Goal: Information Seeking & Learning: Learn about a topic

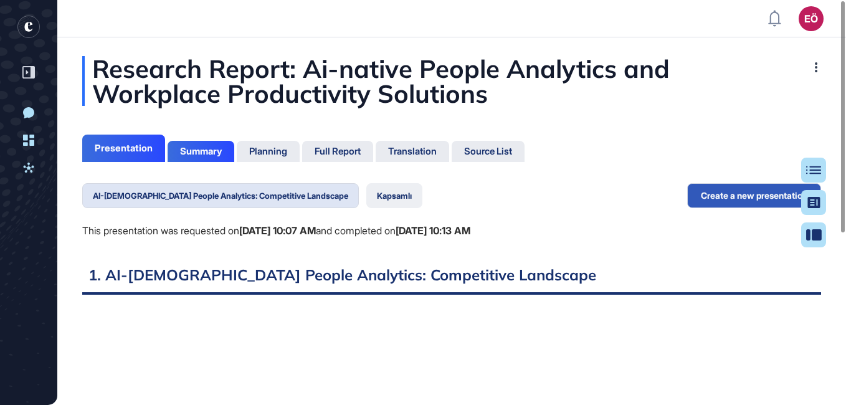
click at [366, 195] on button "Kapsamlı" at bounding box center [394, 195] width 56 height 25
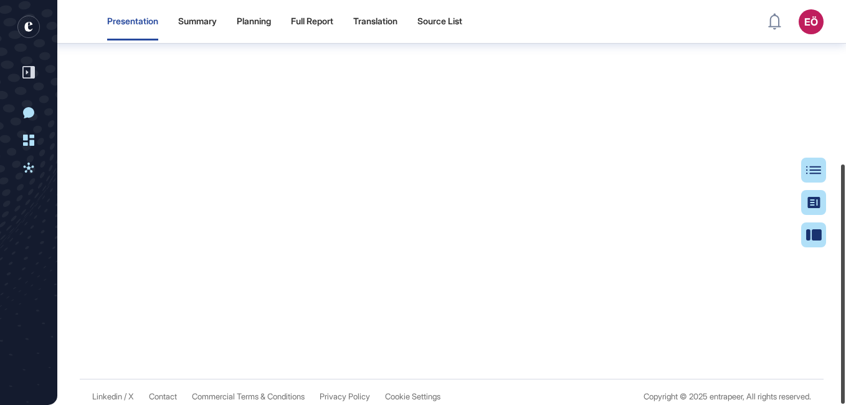
scroll to position [276, 0]
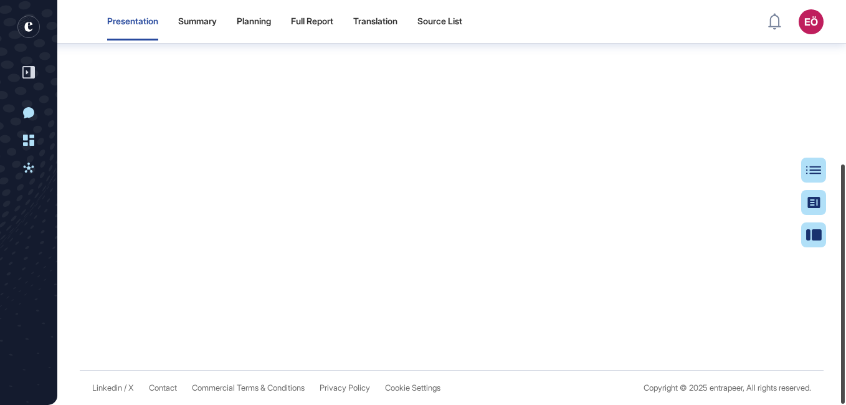
drag, startPoint x: 842, startPoint y: 89, endPoint x: 848, endPoint y: 339, distance: 249.9
click at [846, 339] on html "Presentation Summary Planning Full Report Translation Source List EÖ Dashboard …" at bounding box center [423, 202] width 846 height 405
drag, startPoint x: 846, startPoint y: 336, endPoint x: 846, endPoint y: 346, distance: 10.0
click at [846, 346] on html "Presentation Summary Planning Full Report Translation Source List EÖ Dashboard …" at bounding box center [423, 202] width 846 height 405
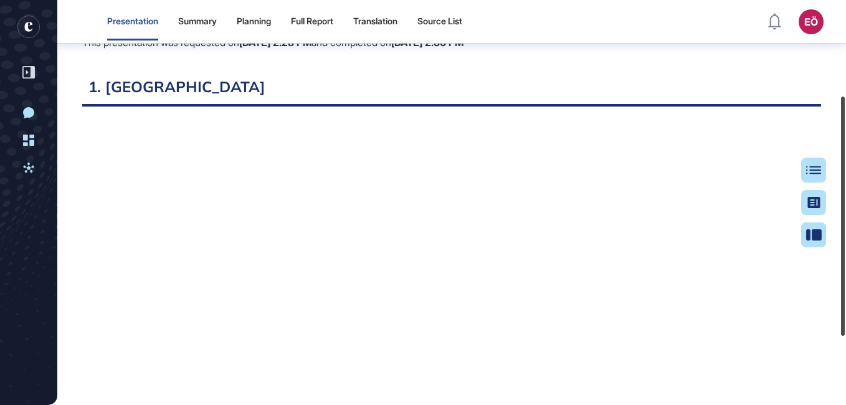
scroll to position [161, 0]
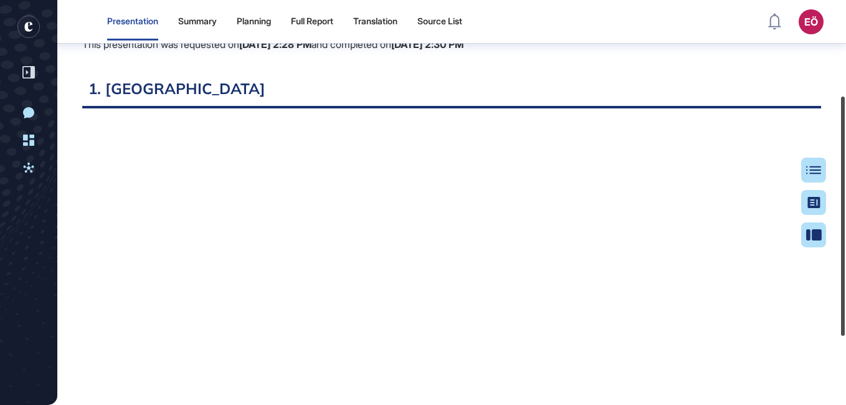
drag, startPoint x: 842, startPoint y: 181, endPoint x: 846, endPoint y: 113, distance: 68.0
click at [846, 113] on html "Presentation Summary Planning Full Report Translation Source List EÖ Dashboard …" at bounding box center [423, 202] width 846 height 405
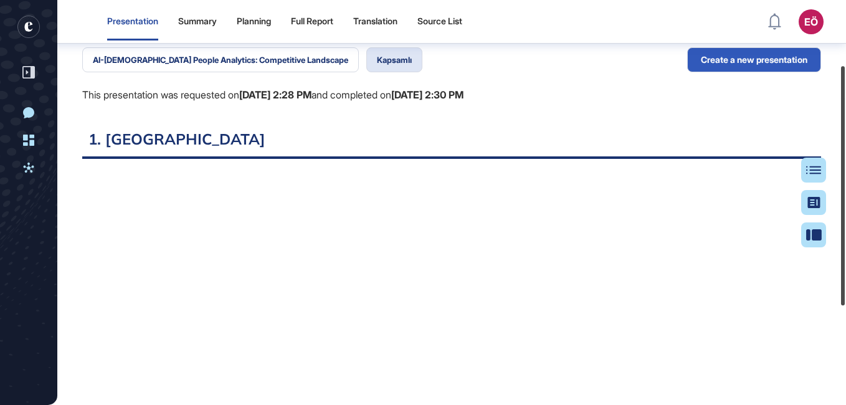
scroll to position [110, 0]
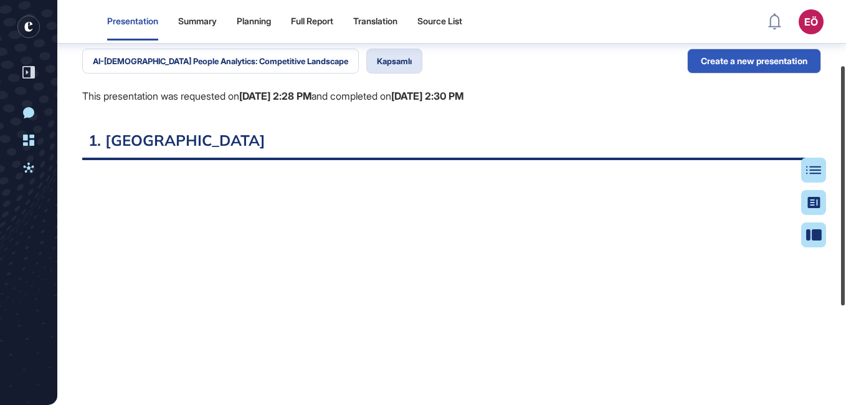
drag, startPoint x: 841, startPoint y: 104, endPoint x: 844, endPoint y: 74, distance: 30.6
click at [844, 74] on div at bounding box center [843, 185] width 4 height 239
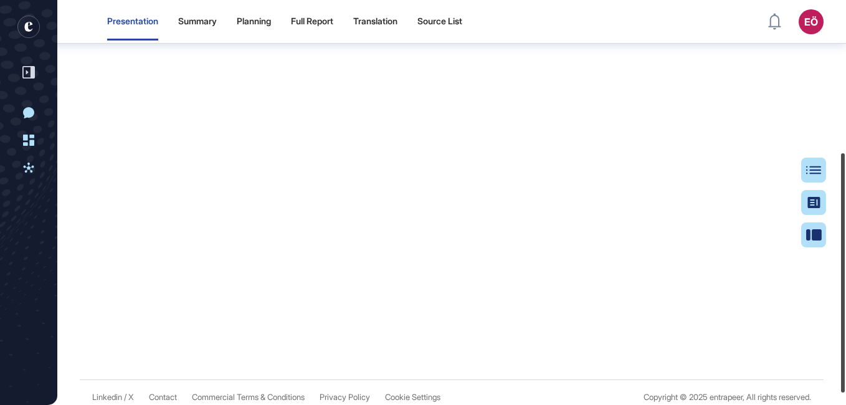
scroll to position [276, 0]
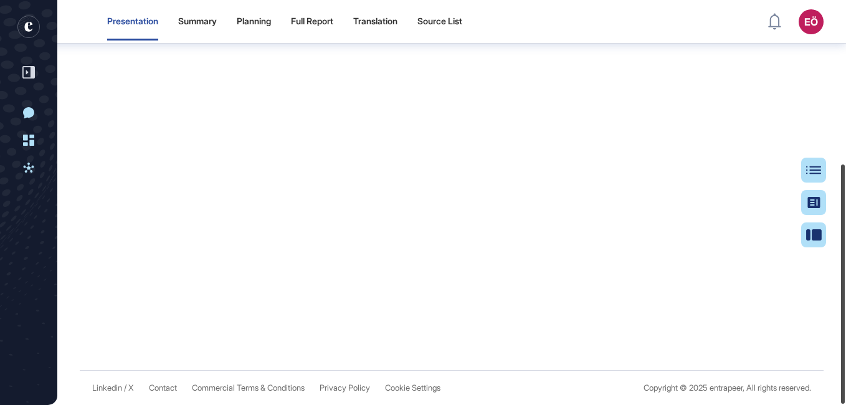
drag, startPoint x: 844, startPoint y: 280, endPoint x: 848, endPoint y: 427, distance: 146.5
click at [846, 404] on html "Presentation Summary Planning Full Report Translation Source List EÖ Dashboard …" at bounding box center [423, 202] width 846 height 405
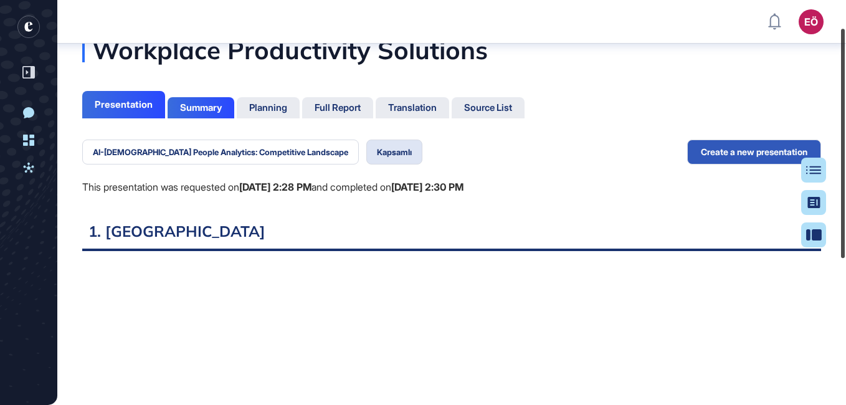
scroll to position [50, 0]
drag, startPoint x: 843, startPoint y: 199, endPoint x: 844, endPoint y: 70, distance: 129.0
click at [844, 70] on div at bounding box center [843, 144] width 4 height 229
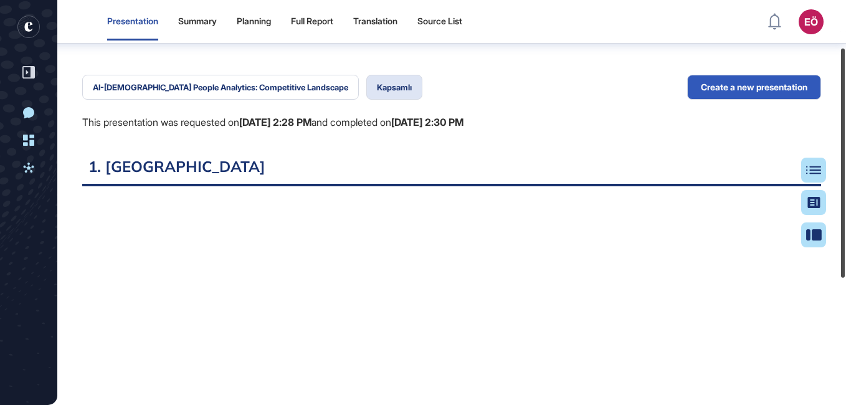
scroll to position [105, 0]
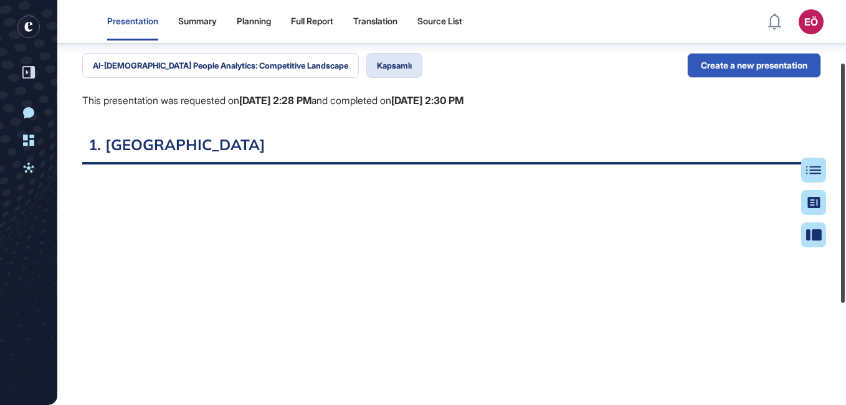
drag, startPoint x: 841, startPoint y: 183, endPoint x: 842, endPoint y: 215, distance: 32.4
click at [842, 215] on div at bounding box center [843, 183] width 4 height 239
click at [464, 89] on div "AI-[DEMOGRAPHIC_DATA] People Analytics: Competitive Landscape Kapsamlı This pre…" at bounding box center [272, 93] width 381 height 81
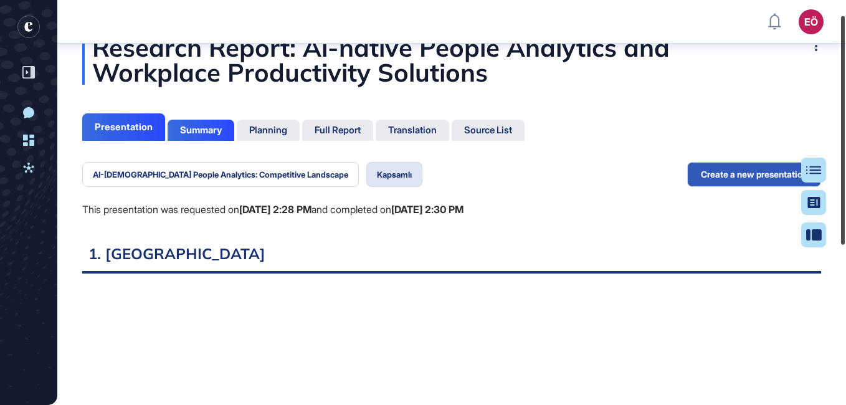
scroll to position [22, 0]
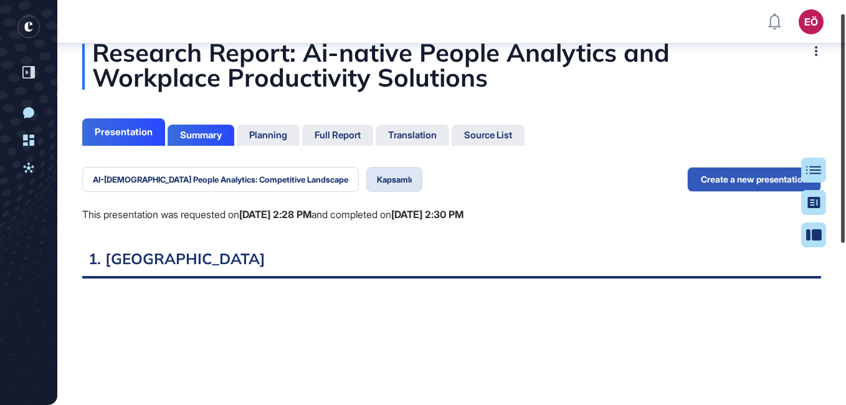
drag, startPoint x: 841, startPoint y: 93, endPoint x: 848, endPoint y: 46, distance: 47.3
click at [846, 46] on html "EÖ Dashboard Profile My Content Request More Data New Conversation Dashboard Ac…" at bounding box center [423, 202] width 846 height 405
click at [199, 133] on div "Summary" at bounding box center [201, 135] width 42 height 11
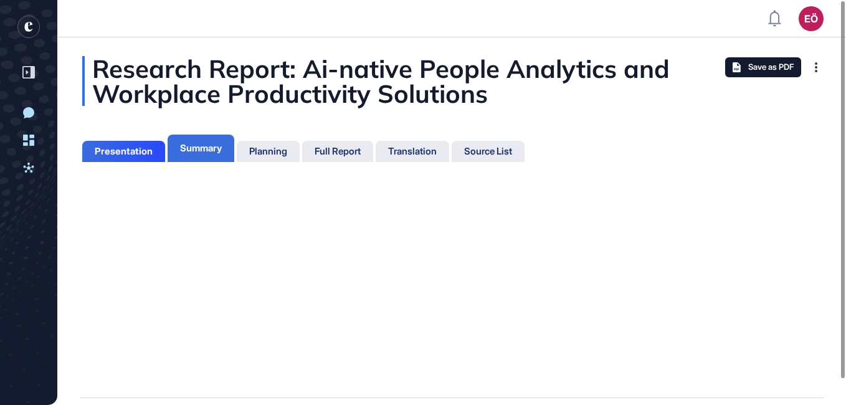
scroll to position [6, 1]
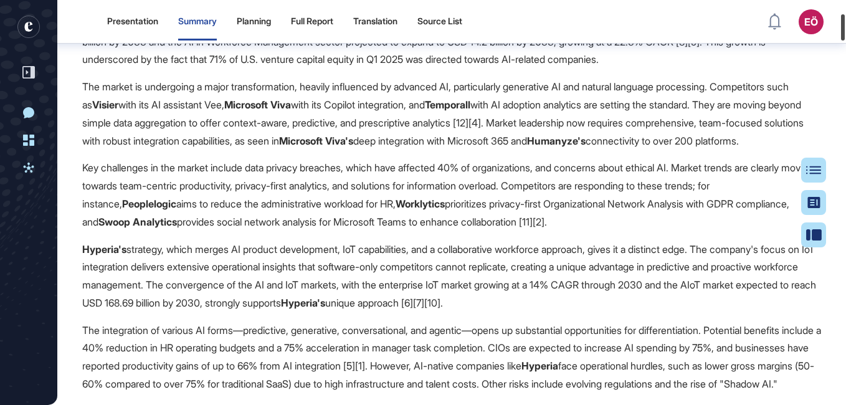
scroll to position [241, 0]
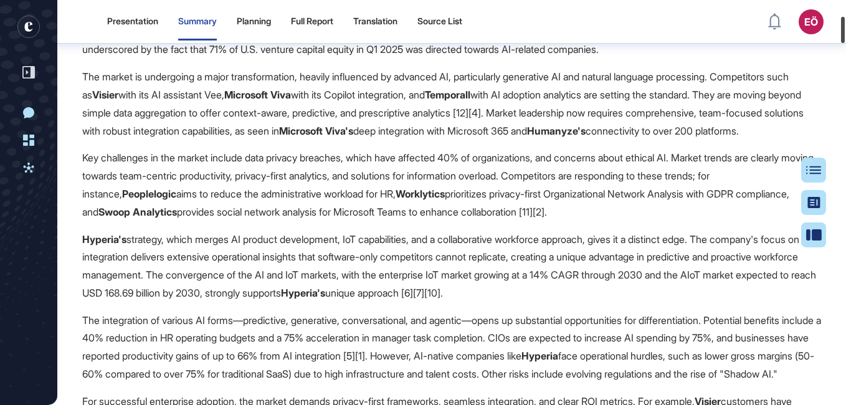
drag, startPoint x: 844, startPoint y: 12, endPoint x: 848, endPoint y: 28, distance: 16.2
click at [846, 28] on html "Presentation Summary Planning Full Report Translation Source List EÖ Dashboard …" at bounding box center [423, 202] width 846 height 405
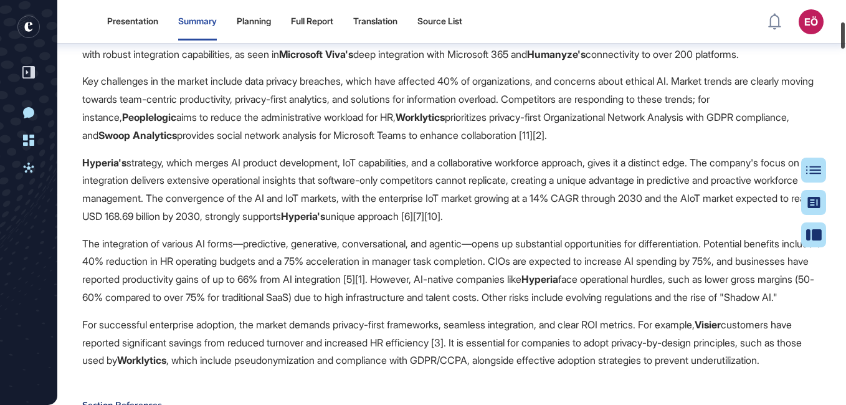
scroll to position [327, 0]
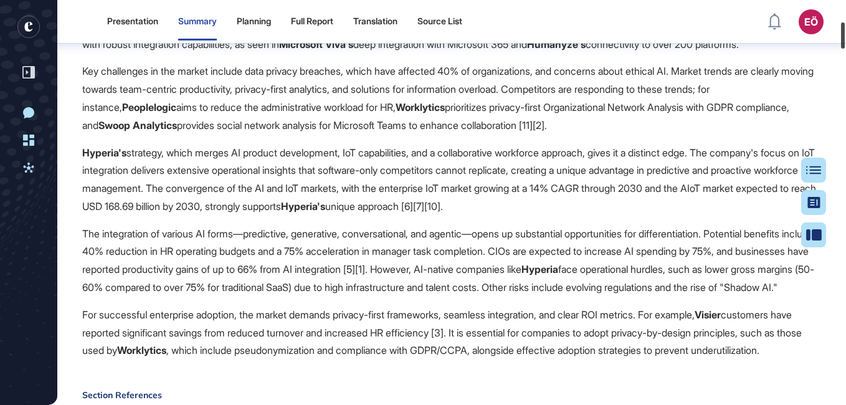
drag, startPoint x: 843, startPoint y: 29, endPoint x: 847, endPoint y: 35, distance: 7.1
click at [846, 35] on html "Presentation Summary Planning Full Report Translation Source List EÖ Dashboard …" at bounding box center [423, 202] width 846 height 405
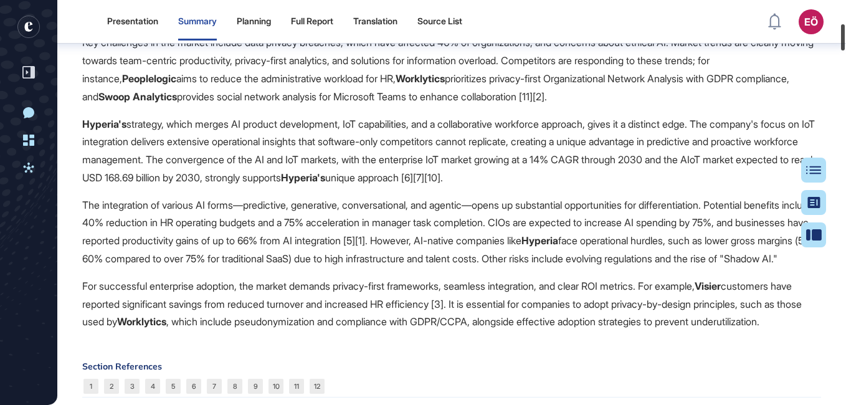
click at [846, 37] on html "Presentation Summary Planning Full Report Translation Source List EÖ Dashboard …" at bounding box center [423, 202] width 846 height 405
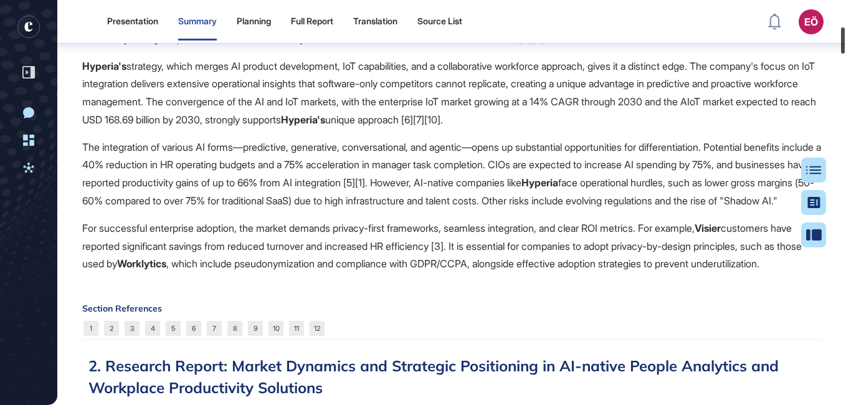
scroll to position [404, 0]
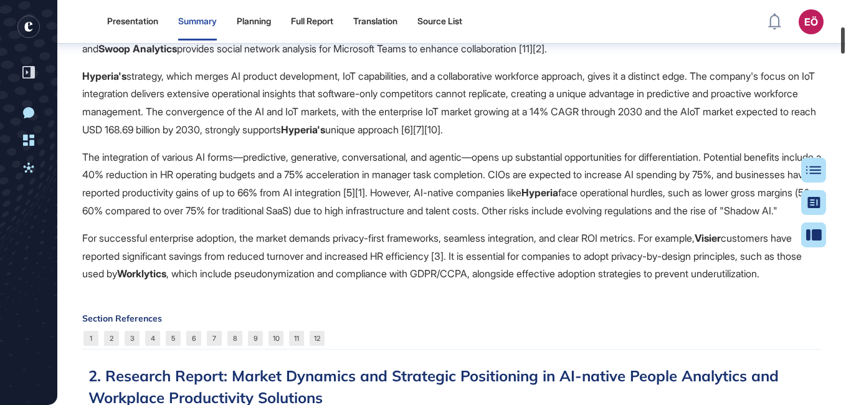
click at [846, 40] on html "Presentation Summary Planning Full Report Translation Source List EÖ Dashboard …" at bounding box center [423, 202] width 846 height 405
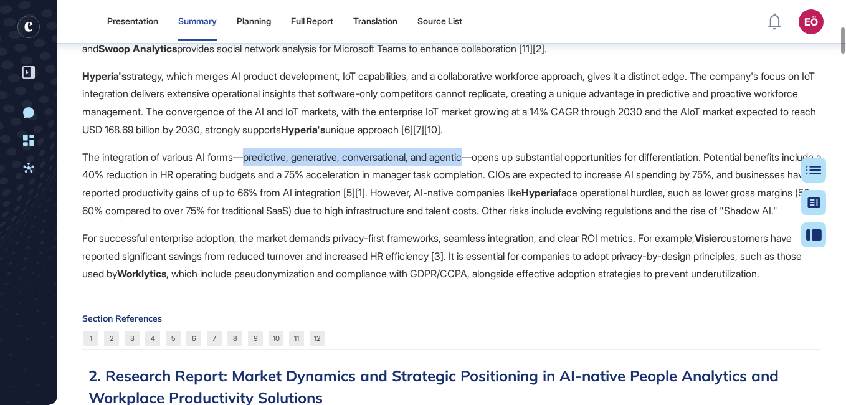
drag, startPoint x: 255, startPoint y: 174, endPoint x: 488, endPoint y: 178, distance: 232.5
click at [488, 178] on p "The integration of various AI forms—predictive, generative, conversational, and…" at bounding box center [451, 184] width 739 height 72
copy p "predictive, generative, conversational, and agentic"
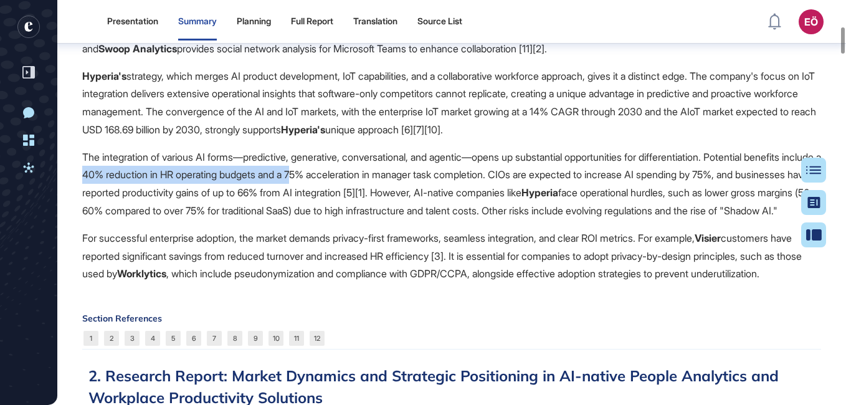
drag, startPoint x: 167, startPoint y: 191, endPoint x: 392, endPoint y: 198, distance: 225.1
click at [392, 198] on p "The integration of various AI forms—predictive, generative, conversational, and…" at bounding box center [451, 184] width 739 height 72
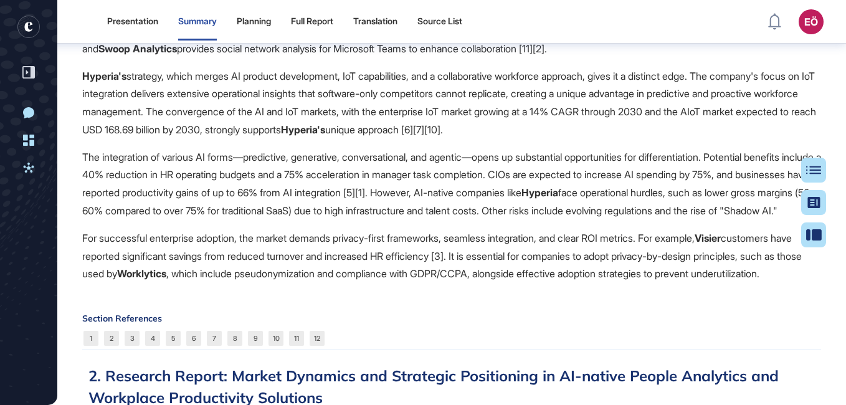
drag, startPoint x: 392, startPoint y: 198, endPoint x: 419, endPoint y: 209, distance: 29.9
click at [419, 209] on p "The integration of various AI forms—predictive, generative, conversational, and…" at bounding box center [451, 184] width 739 height 72
click at [515, 220] on p "The integration of various AI forms—predictive, generative, conversational, and…" at bounding box center [451, 184] width 739 height 72
click at [260, 220] on p "The integration of various AI forms—predictive, generative, conversational, and…" at bounding box center [451, 184] width 739 height 72
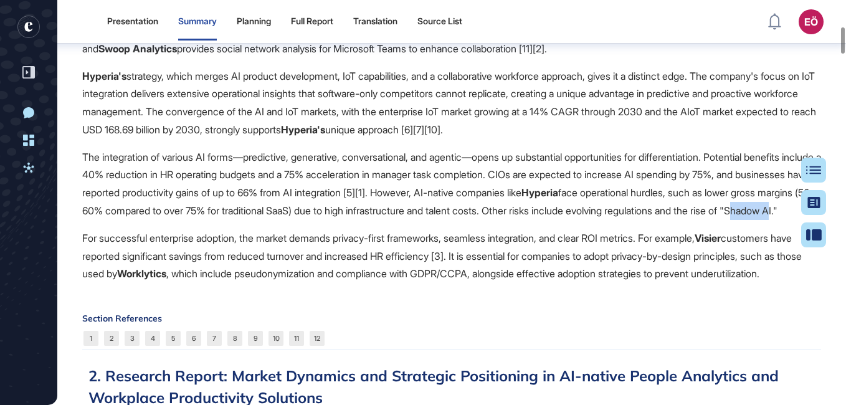
drag, startPoint x: 260, startPoint y: 246, endPoint x: 285, endPoint y: 252, distance: 25.7
click at [285, 220] on p "The integration of various AI forms—predictive, generative, conversational, and…" at bounding box center [451, 184] width 739 height 72
drag, startPoint x: 303, startPoint y: 246, endPoint x: 250, endPoint y: 246, distance: 53.6
click at [250, 220] on p "The integration of various AI forms—predictive, generative, conversational, and…" at bounding box center [451, 184] width 739 height 72
copy p ""Shadow AI"
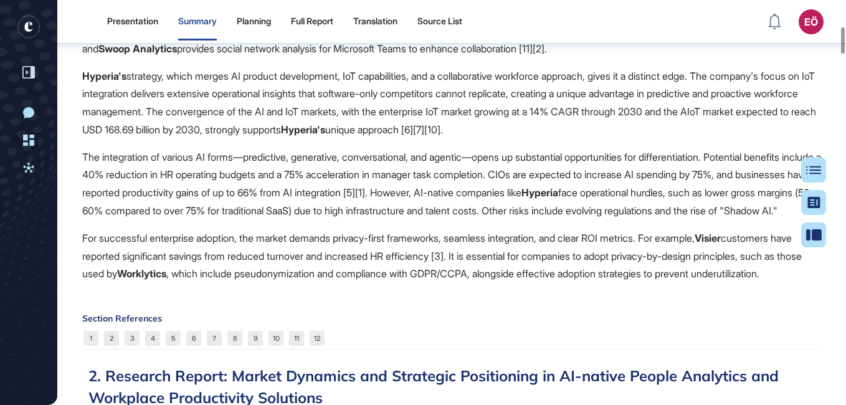
click at [355, 220] on p "The integration of various AI forms—predictive, generative, conversational, and…" at bounding box center [451, 184] width 739 height 72
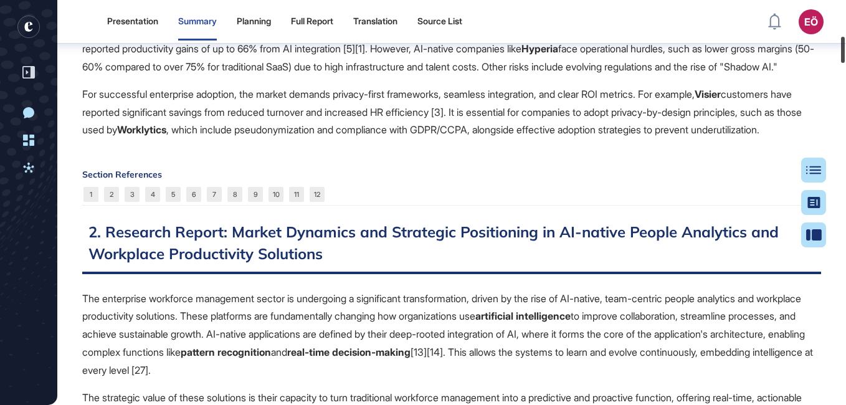
drag, startPoint x: 844, startPoint y: 42, endPoint x: 844, endPoint y: 52, distance: 9.3
click at [844, 52] on div at bounding box center [843, 50] width 4 height 26
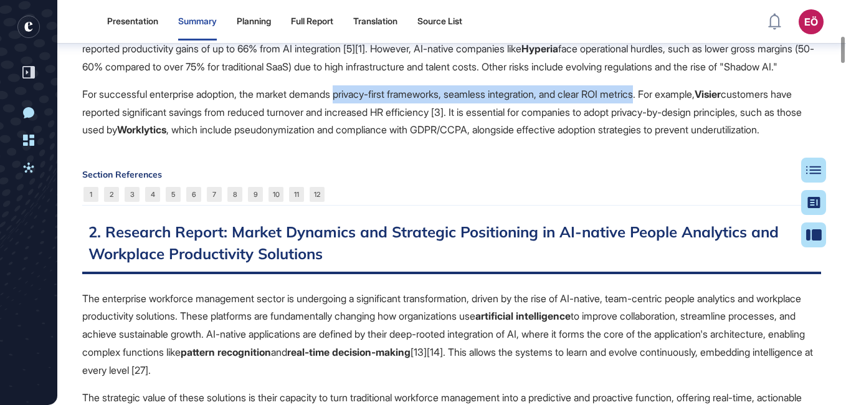
drag, startPoint x: 348, startPoint y: 131, endPoint x: 672, endPoint y: 132, distance: 324.7
click at [672, 132] on p "For successful enterprise adoption, the market demands privacy-first frameworks…" at bounding box center [451, 112] width 739 height 54
copy p "privacy-first frameworks, seamless integration, and clear ROI metrics"
click at [615, 138] on p "For successful enterprise adoption, the market demands privacy-first frameworks…" at bounding box center [451, 112] width 739 height 54
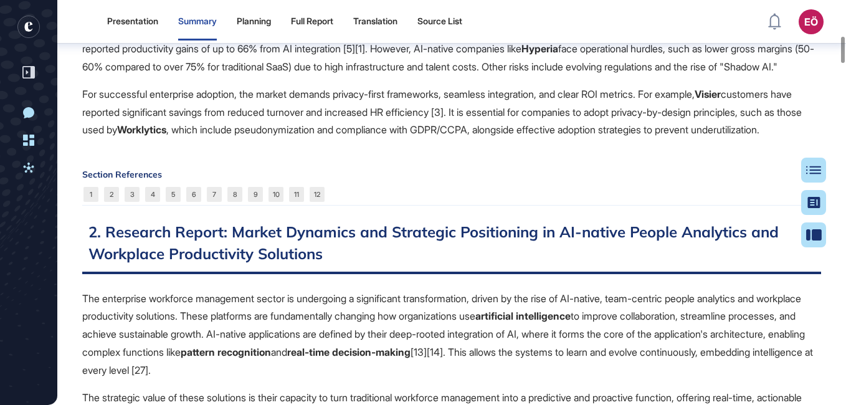
click at [560, 139] on p "For successful enterprise adoption, the market demands privacy-first frameworks…" at bounding box center [451, 112] width 739 height 54
drag, startPoint x: 505, startPoint y: 168, endPoint x: 558, endPoint y: 166, distance: 53.0
click at [558, 139] on p "For successful enterprise adoption, the market demands privacy-first frameworks…" at bounding box center [451, 112] width 739 height 54
drag, startPoint x: 558, startPoint y: 166, endPoint x: 525, endPoint y: 197, distance: 45.0
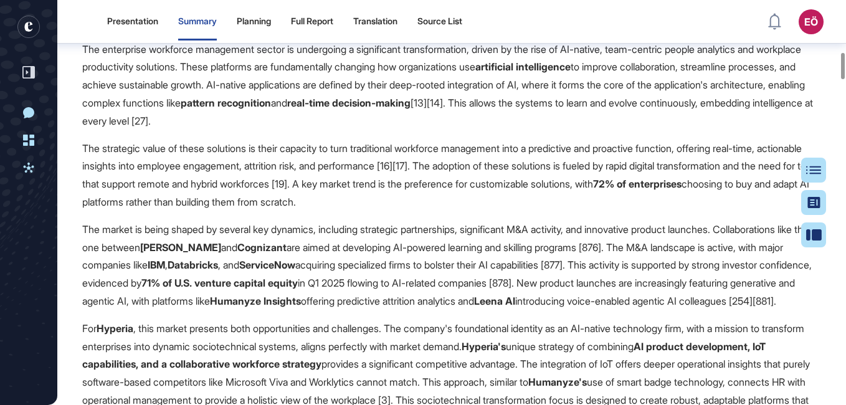
scroll to position [822, 0]
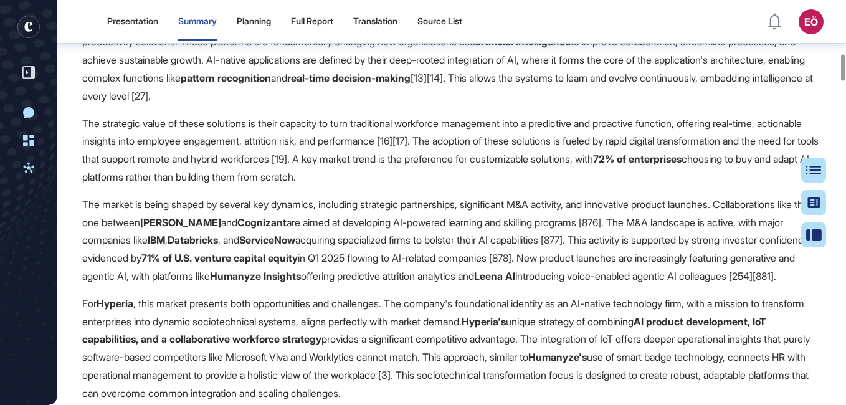
click at [644, 75] on p "The enterprise workforce management sector is undergoing a significant transfor…" at bounding box center [451, 61] width 739 height 90
click at [644, 78] on p "The enterprise workforce management sector is undergoing a significant transfor…" at bounding box center [451, 61] width 739 height 90
drag, startPoint x: 644, startPoint y: 78, endPoint x: 235, endPoint y: 96, distance: 409.8
click at [235, 96] on p "The enterprise workforce management sector is undergoing a significant transfor…" at bounding box center [451, 61] width 739 height 90
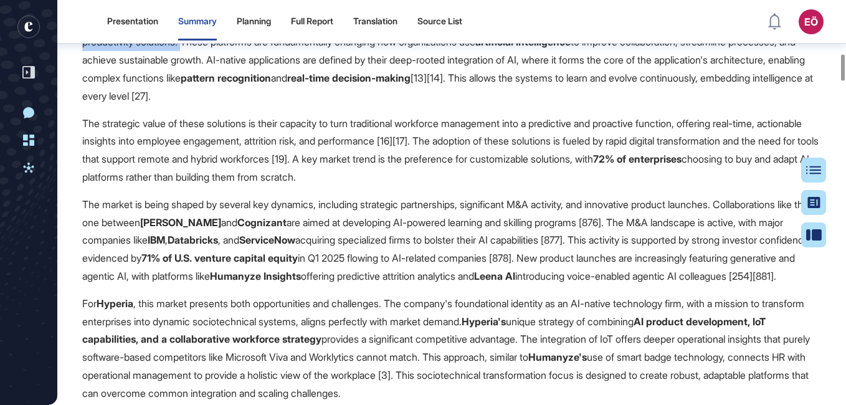
drag, startPoint x: 82, startPoint y: 75, endPoint x: 238, endPoint y: 97, distance: 157.2
click at [238, 97] on p "The enterprise workforce management sector is undergoing a significant transfor…" at bounding box center [451, 61] width 739 height 90
drag, startPoint x: 261, startPoint y: 34, endPoint x: 197, endPoint y: 117, distance: 104.8
click at [197, 105] on p "The enterprise workforce management sector is undergoing a significant transfor…" at bounding box center [451, 61] width 739 height 90
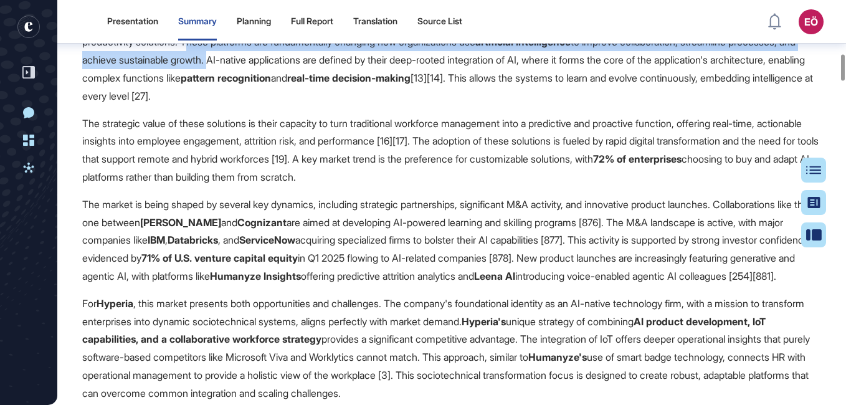
drag, startPoint x: 243, startPoint y: 94, endPoint x: 336, endPoint y: 115, distance: 95.8
click at [336, 105] on p "The enterprise workforce management sector is undergoing a significant transfor…" at bounding box center [451, 61] width 739 height 90
drag, startPoint x: 336, startPoint y: 115, endPoint x: 278, endPoint y: 113, distance: 58.6
click at [278, 105] on p "The enterprise workforce management sector is undergoing a significant transfor…" at bounding box center [451, 61] width 739 height 90
drag, startPoint x: 242, startPoint y: 89, endPoint x: 186, endPoint y: 118, distance: 63.5
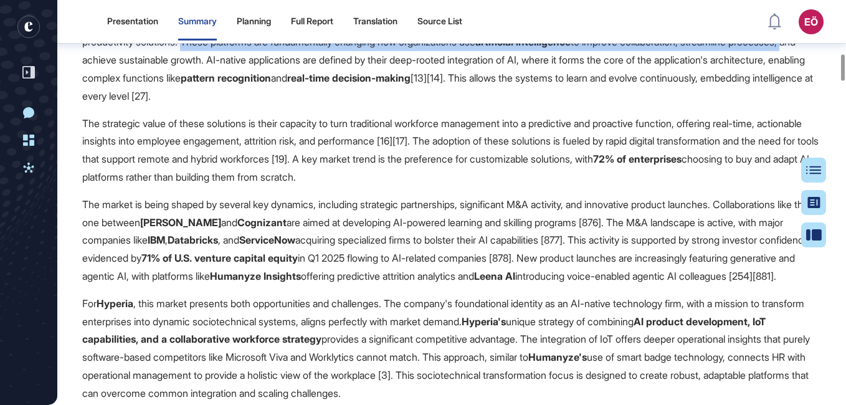
click at [186, 105] on p "The enterprise workforce management sector is undergoing a significant transfor…" at bounding box center [451, 61] width 739 height 90
click at [539, 103] on p "The enterprise workforce management sector is undergoing a significant transfor…" at bounding box center [451, 61] width 739 height 90
drag, startPoint x: 539, startPoint y: 95, endPoint x: 180, endPoint y: 119, distance: 359.8
click at [180, 105] on p "The enterprise workforce management sector is undergoing a significant transfor…" at bounding box center [451, 61] width 739 height 90
copy p "use artificial intelligence to improve collaboration, streamline processes"
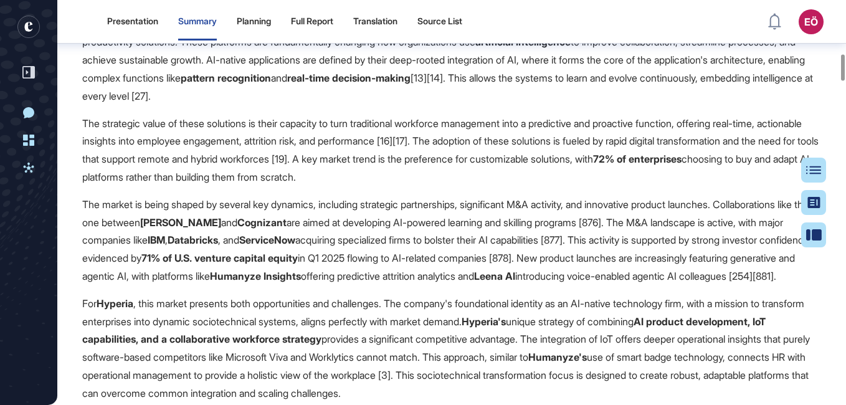
click at [411, 84] on strong "real-time decision-making" at bounding box center [348, 78] width 123 height 12
drag, startPoint x: 353, startPoint y: 133, endPoint x: 603, endPoint y: 135, distance: 249.9
click at [603, 105] on p "The enterprise workforce management sector is undergoing a significant transfor…" at bounding box center [451, 61] width 739 height 90
copy p "pattern recognition and real-time decision-making"
click at [494, 105] on p "The enterprise workforce management sector is undergoing a significant transfor…" at bounding box center [451, 61] width 739 height 90
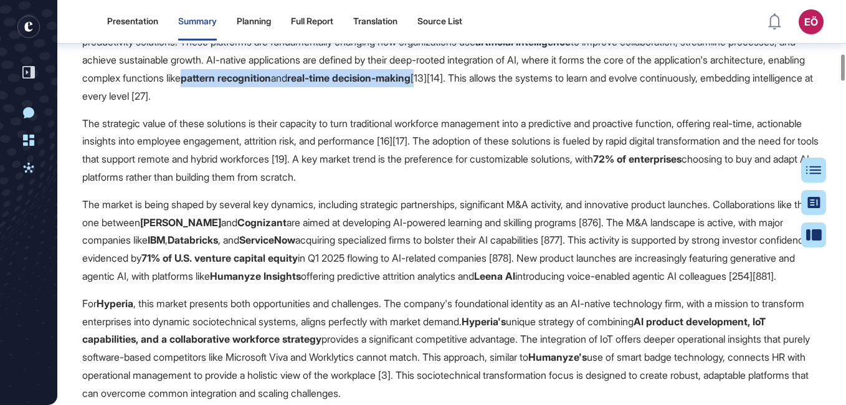
drag, startPoint x: 357, startPoint y: 133, endPoint x: 603, endPoint y: 135, distance: 245.5
click at [603, 105] on p "The enterprise workforce management sector is undergoing a significant transfor…" at bounding box center [451, 61] width 739 height 90
copy p "pattern recognition and real-time decision-making"
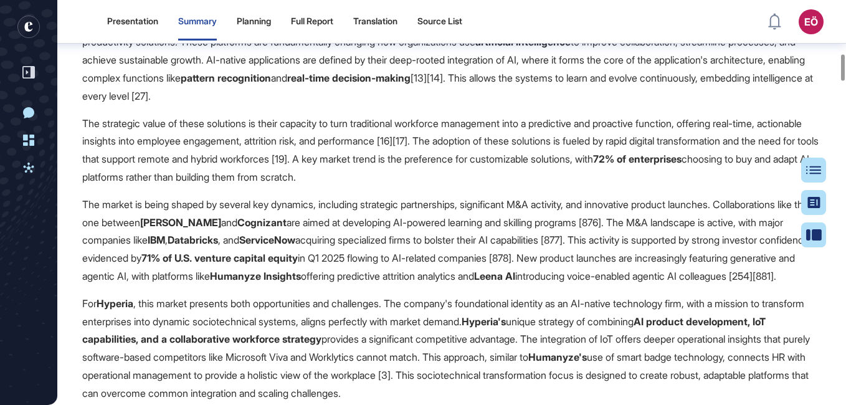
click at [316, 186] on p "The strategic value of these solutions is their capacity to turn traditional wo…" at bounding box center [451, 151] width 739 height 72
click at [720, 178] on p "The strategic value of these solutions is their capacity to turn traditional wo…" at bounding box center [451, 151] width 739 height 72
click at [721, 179] on p "The strategic value of these solutions is their capacity to turn traditional wo…" at bounding box center [451, 151] width 739 height 72
click at [722, 179] on p "The strategic value of these solutions is their capacity to turn traditional wo…" at bounding box center [451, 151] width 739 height 72
click at [728, 178] on p "The strategic value of these solutions is their capacity to turn traditional wo…" at bounding box center [451, 151] width 739 height 72
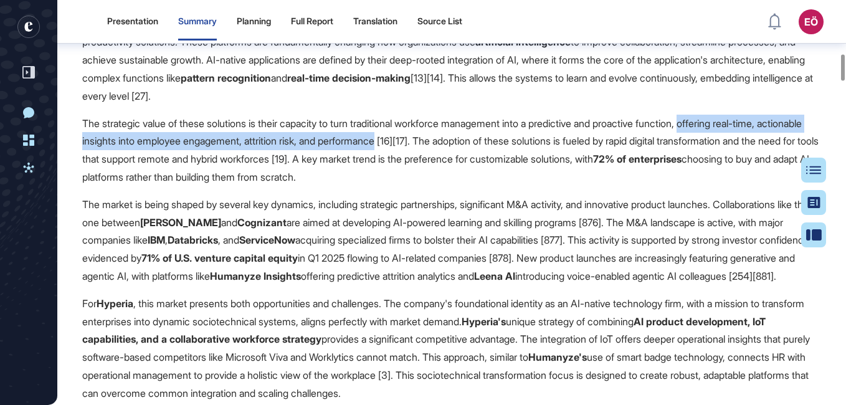
drag, startPoint x: 722, startPoint y: 178, endPoint x: 446, endPoint y: 198, distance: 276.8
click at [446, 186] on p "The strategic value of these solutions is their capacity to turn traditional wo…" at bounding box center [451, 151] width 739 height 72
copy p "offering real-time, actionable insights into employee engagement, attrition ris…"
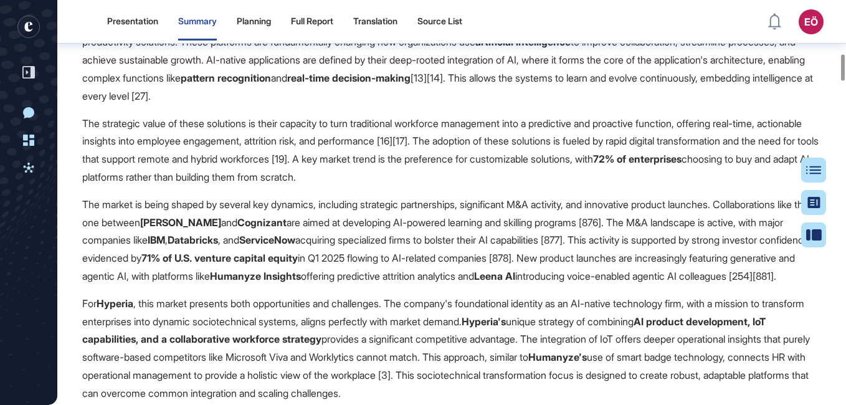
click at [465, 186] on p "The strategic value of these solutions is their capacity to turn traditional wo…" at bounding box center [451, 151] width 739 height 72
click at [642, 186] on p "The strategic value of these solutions is their capacity to turn traditional wo…" at bounding box center [451, 151] width 739 height 72
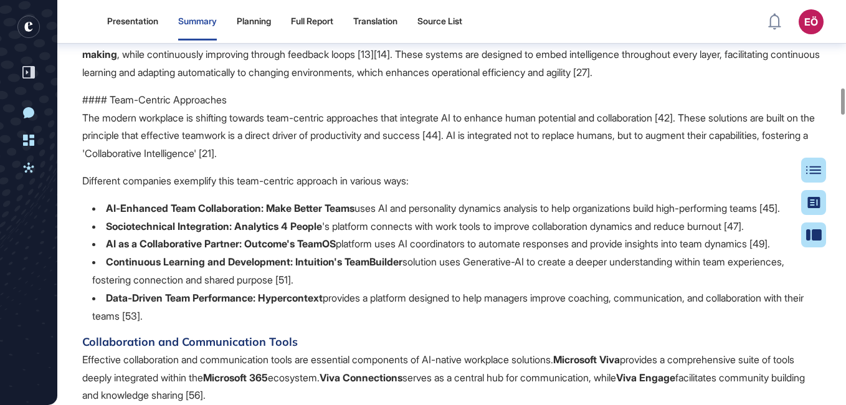
scroll to position [1345, 0]
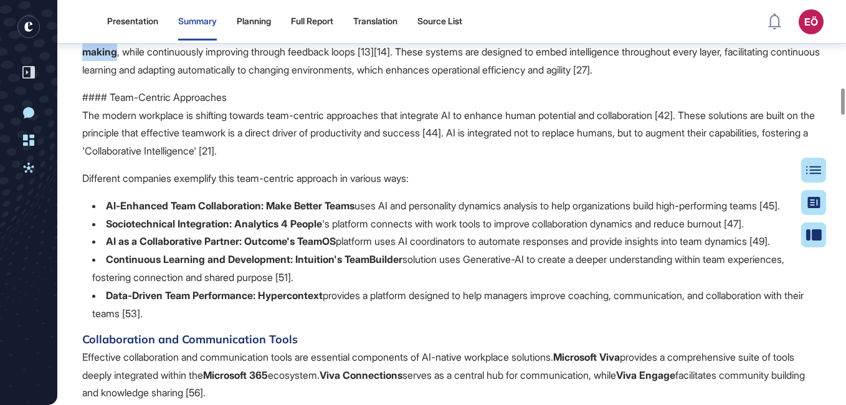
drag, startPoint x: 720, startPoint y: 107, endPoint x: 231, endPoint y: 131, distance: 489.8
click at [231, 79] on p "AI-native solutions are fundamentally transforming how organizations manage and…" at bounding box center [451, 43] width 739 height 72
copy p "pattern recognition and real-time decision-making"
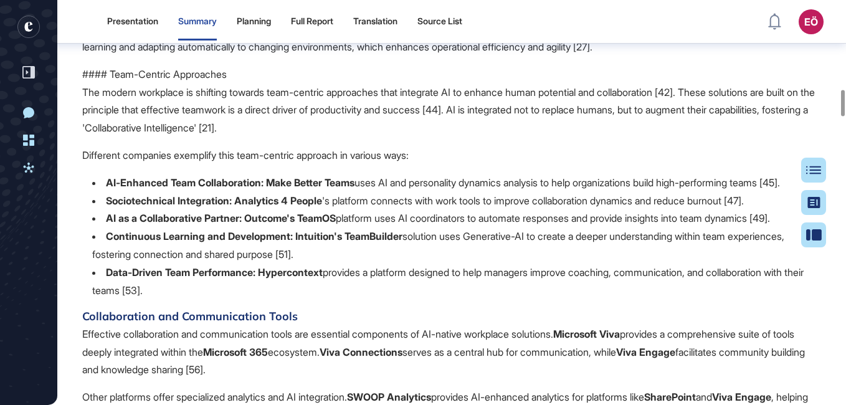
scroll to position [1370, 0]
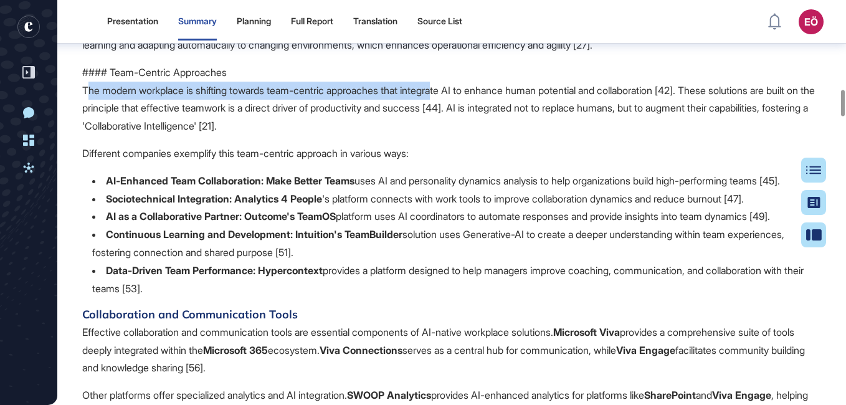
drag, startPoint x: 88, startPoint y: 160, endPoint x: 455, endPoint y: 171, distance: 366.6
click at [455, 135] on p "The modern workplace is shifting towards team-centric approaches that integrate…" at bounding box center [451, 109] width 739 height 54
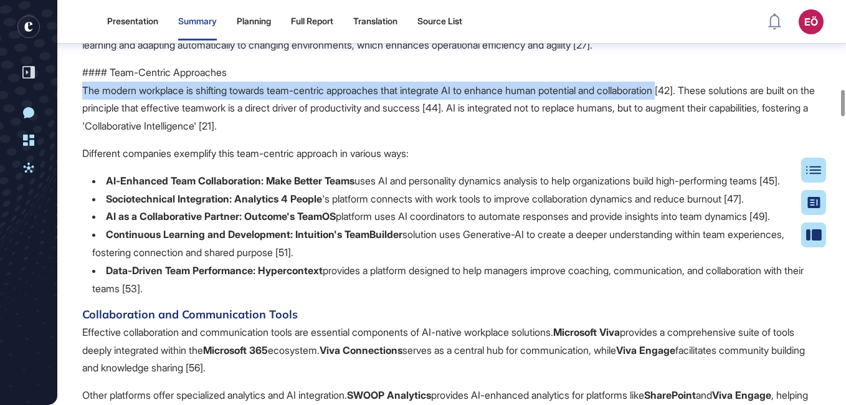
drag, startPoint x: 85, startPoint y: 163, endPoint x: 694, endPoint y: 162, distance: 608.8
click at [694, 135] on p "The modern workplace is shifting towards team-centric approaches that integrate…" at bounding box center [451, 109] width 739 height 54
copy p "The modern workplace is shifting towards team-centric approaches that integrate…"
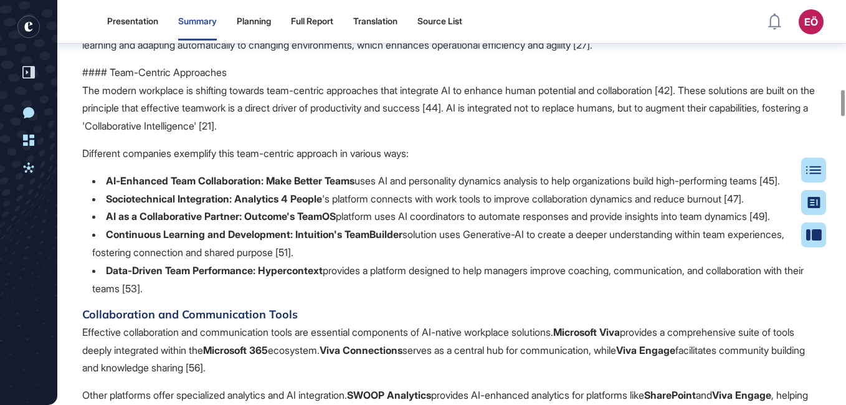
click at [435, 135] on p "The modern workplace is shifting towards team-centric approaches that integrate…" at bounding box center [451, 109] width 739 height 54
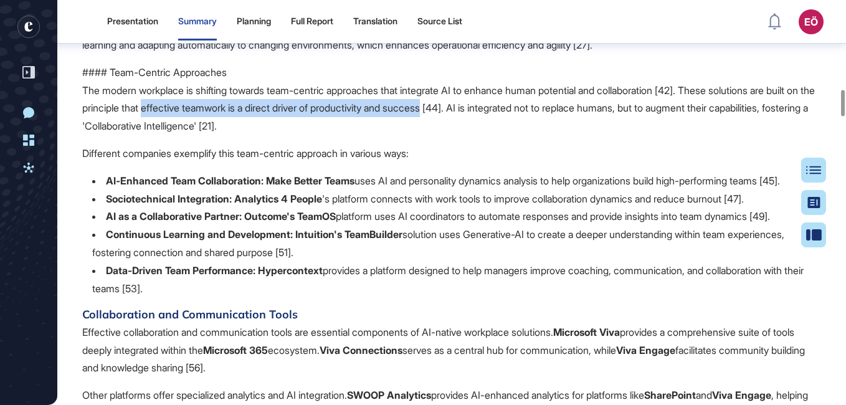
drag, startPoint x: 203, startPoint y: 180, endPoint x: 500, endPoint y: 184, distance: 296.6
click at [500, 135] on p "The modern workplace is shifting towards team-centric approaches that integrate…" at bounding box center [451, 109] width 739 height 54
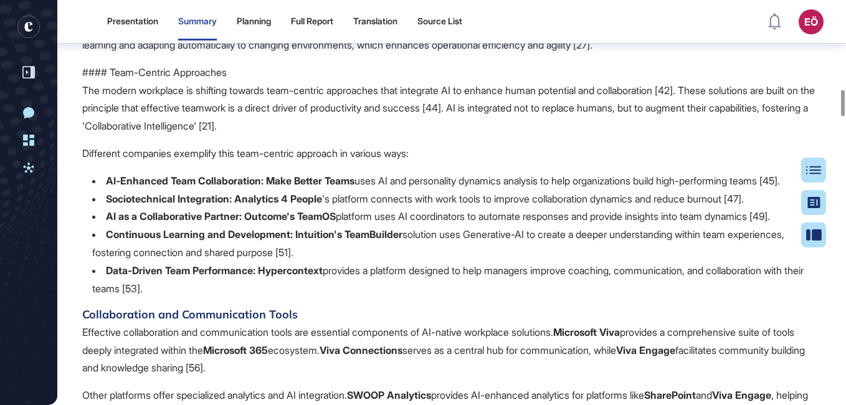
click at [123, 135] on p "The modern workplace is shifting towards team-centric approaches that integrate…" at bounding box center [451, 109] width 739 height 54
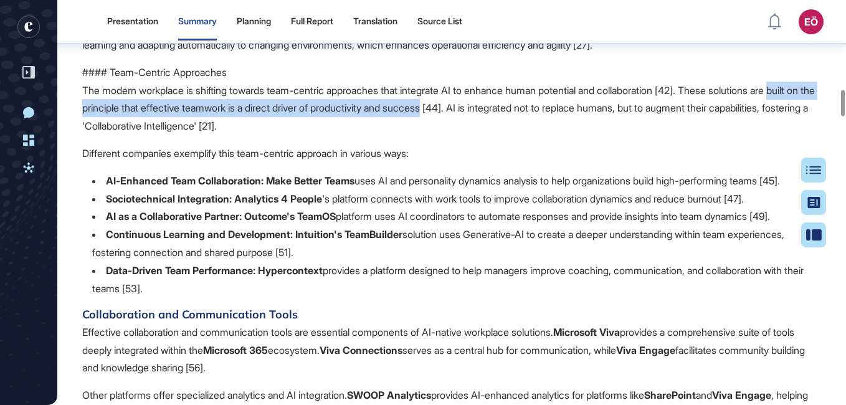
drag, startPoint x: 79, startPoint y: 178, endPoint x: 502, endPoint y: 183, distance: 423.2
copy p "built on the principle that effective teamwork is a direct driver of productivi…"
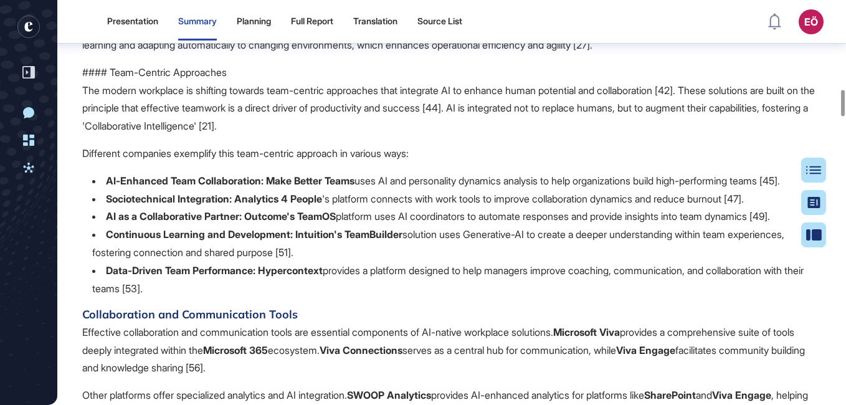
click at [534, 135] on p "The modern workplace is shifting towards team-centric approaches that integrate…" at bounding box center [451, 109] width 739 height 54
click at [535, 135] on p "The modern workplace is shifting towards team-centric approaches that integrate…" at bounding box center [451, 109] width 739 height 54
click at [543, 135] on p "The modern workplace is shifting towards team-centric approaches that integrate…" at bounding box center [451, 109] width 739 height 54
drag, startPoint x: 543, startPoint y: 174, endPoint x: 531, endPoint y: 179, distance: 12.8
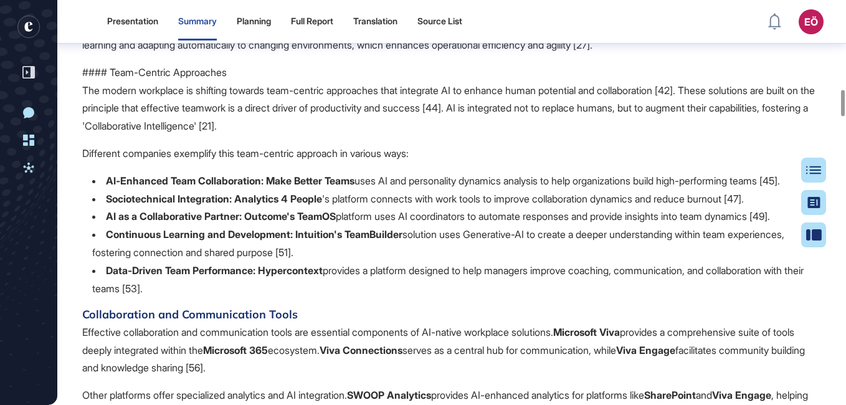
click at [531, 135] on p "The modern workplace is shifting towards team-centric approaches that integrate…" at bounding box center [451, 109] width 739 height 54
click at [535, 135] on p "The modern workplace is shifting towards team-centric approaches that integrate…" at bounding box center [451, 109] width 739 height 54
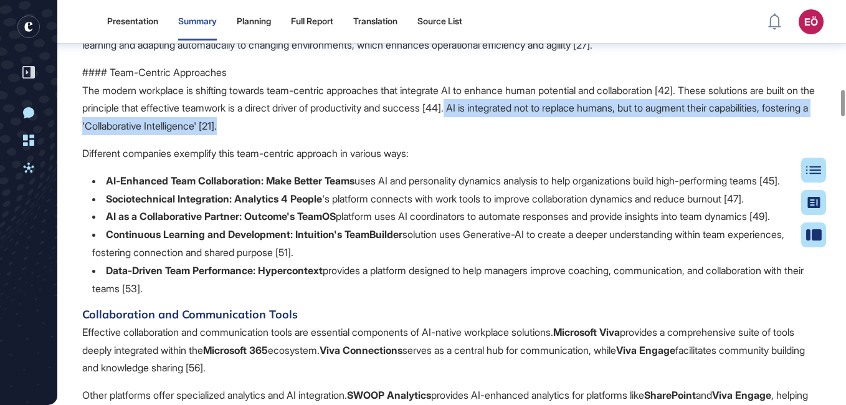
drag, startPoint x: 527, startPoint y: 181, endPoint x: 359, endPoint y: 203, distance: 169.6
click at [359, 135] on p "The modern workplace is shifting towards team-centric approaches that integrate…" at bounding box center [451, 109] width 739 height 54
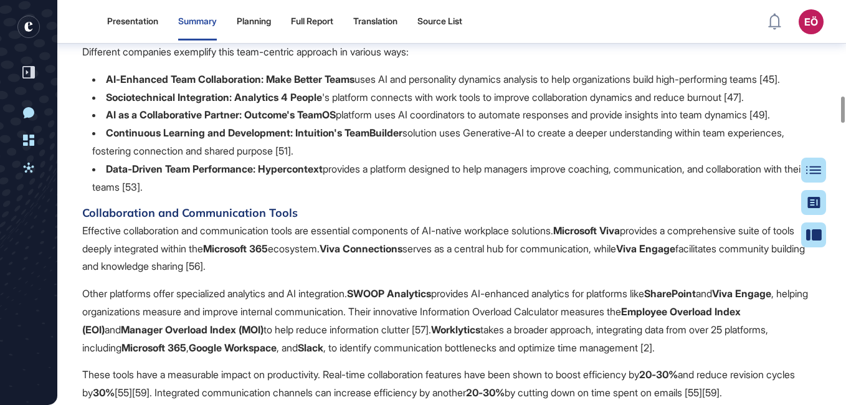
scroll to position [1470, 0]
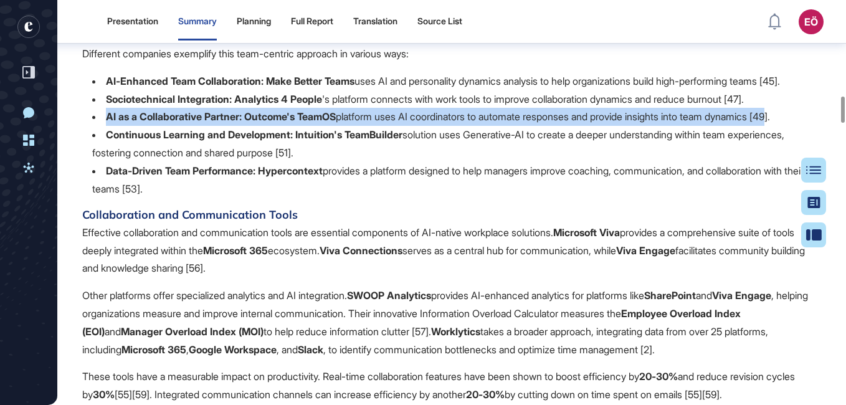
drag, startPoint x: 106, startPoint y: 209, endPoint x: 796, endPoint y: 210, distance: 690.4
click at [796, 126] on li "AI as a Collaborative Partner: Outcome's TeamOS platform uses AI coordinators t…" at bounding box center [456, 117] width 729 height 18
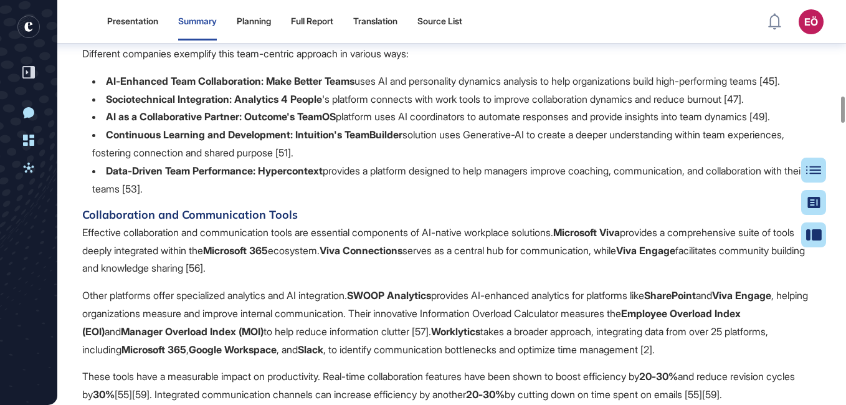
click at [264, 105] on strong "Analytics 4 People" at bounding box center [278, 99] width 88 height 12
drag, startPoint x: 251, startPoint y: 205, endPoint x: 346, endPoint y: 204, distance: 95.3
click at [346, 126] on li "AI as a Collaborative Partner: Outcome's TeamOS platform uses AI coordinators t…" at bounding box center [456, 117] width 729 height 18
drag, startPoint x: 242, startPoint y: 186, endPoint x: 330, endPoint y: 191, distance: 88.0
click at [330, 108] on li "Sociotechnical Integration: Analytics 4 People 's platform connects with work t…" at bounding box center [456, 99] width 729 height 18
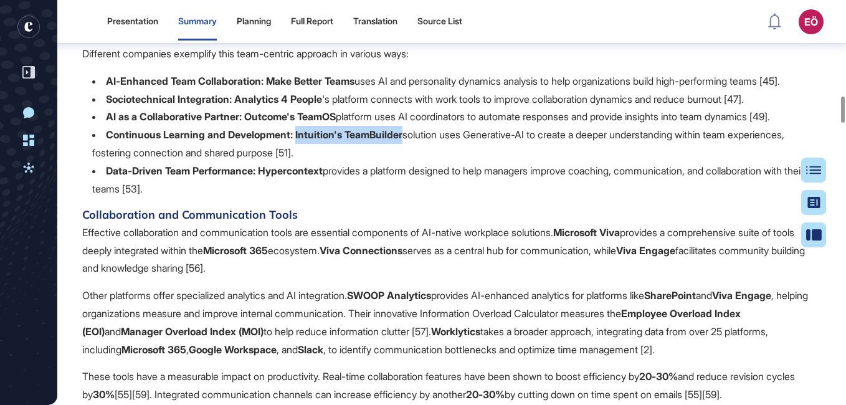
drag, startPoint x: 300, startPoint y: 227, endPoint x: 413, endPoint y: 226, distance: 112.8
click at [413, 162] on li "Continuous Learning and Development: Intuition's TeamBuilder solution uses Gene…" at bounding box center [456, 144] width 729 height 36
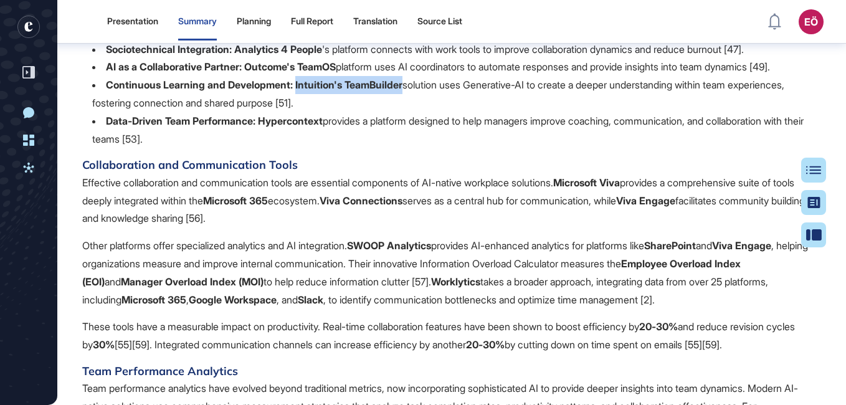
scroll to position [1545, 0]
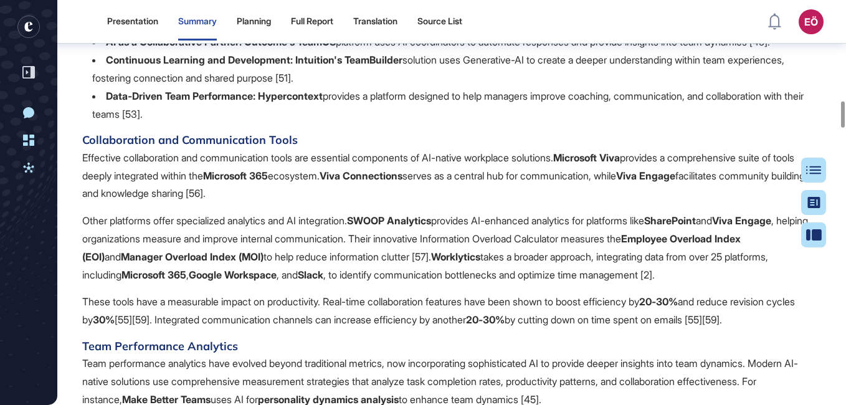
click at [264, 123] on li "Data-Driven Team Performance: Hypercontext provides a platform designed to help…" at bounding box center [456, 105] width 729 height 36
click at [266, 102] on strong "Hypercontext" at bounding box center [290, 96] width 65 height 12
click at [296, 123] on li "Data-Driven Team Performance: Hypercontext provides a platform designed to help…" at bounding box center [456, 105] width 729 height 36
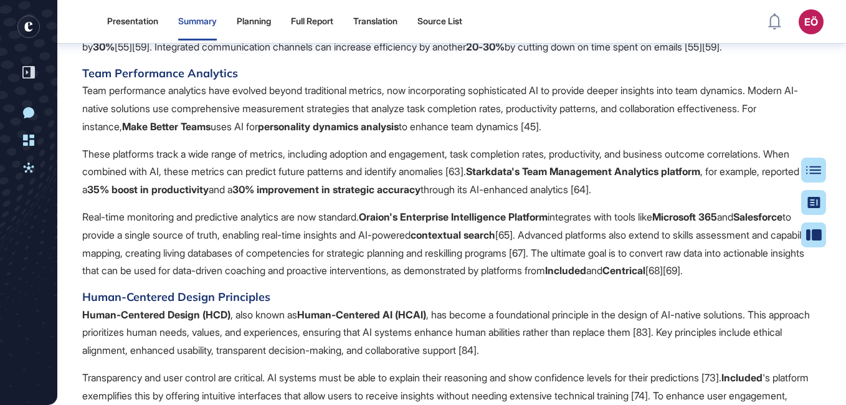
scroll to position [1819, 0]
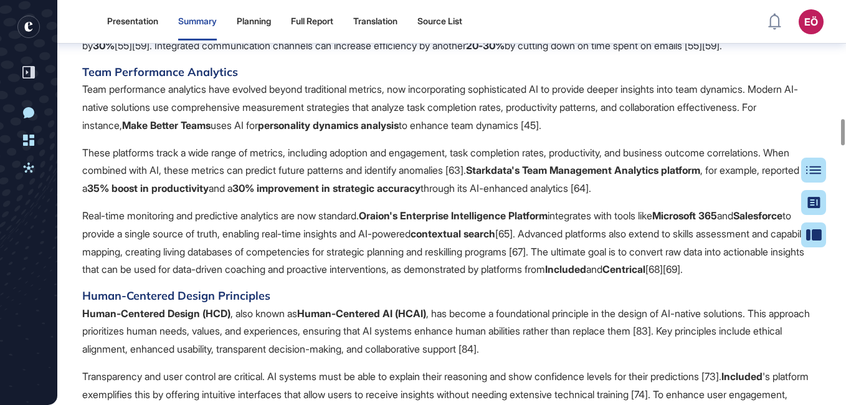
drag, startPoint x: 82, startPoint y: 115, endPoint x: 812, endPoint y: 135, distance: 730.6
click at [214, 134] on p "Team performance analytics have evolved beyond traditional metrics, now incorpo…" at bounding box center [451, 107] width 739 height 54
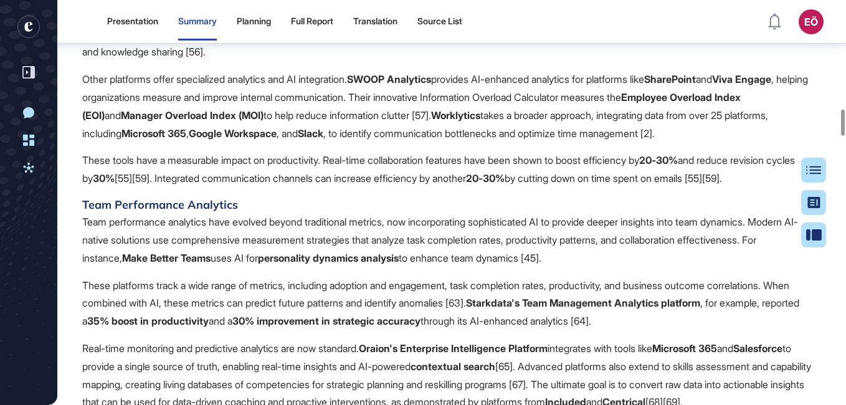
scroll to position [1669, 0]
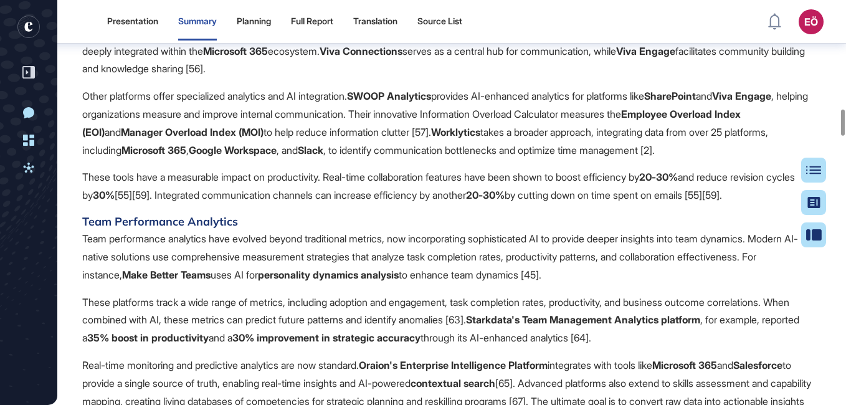
drag, startPoint x: 81, startPoint y: 104, endPoint x: 321, endPoint y: 94, distance: 240.1
drag, startPoint x: 321, startPoint y: 94, endPoint x: 303, endPoint y: 165, distance: 73.3
click at [303, 78] on p "Effective collaboration and communication tools are essential components of AI-…" at bounding box center [451, 51] width 739 height 54
click at [260, 302] on div "AI-native solutions are fundamentally transforming how organizations manage and…" at bounding box center [451, 279] width 739 height 1193
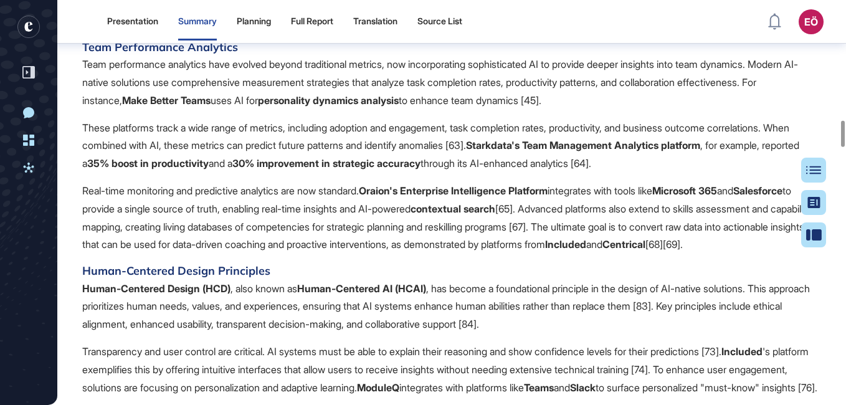
scroll to position [1869, 0]
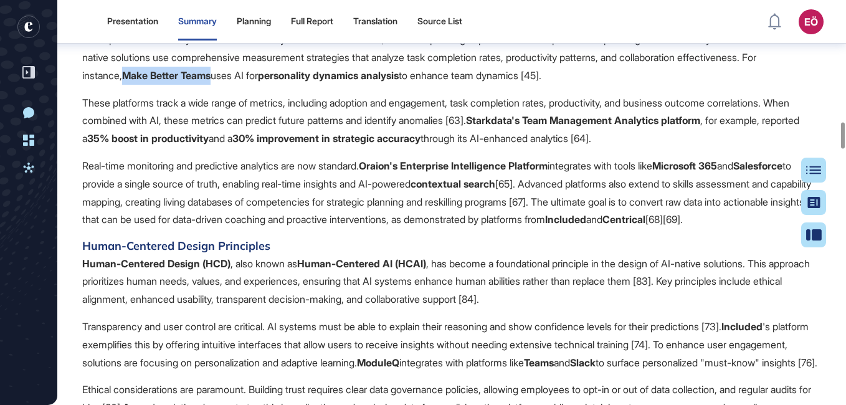
drag, startPoint x: 217, startPoint y: 165, endPoint x: 305, endPoint y: 170, distance: 87.4
click at [211, 82] on strong "Make Better Teams" at bounding box center [166, 75] width 88 height 12
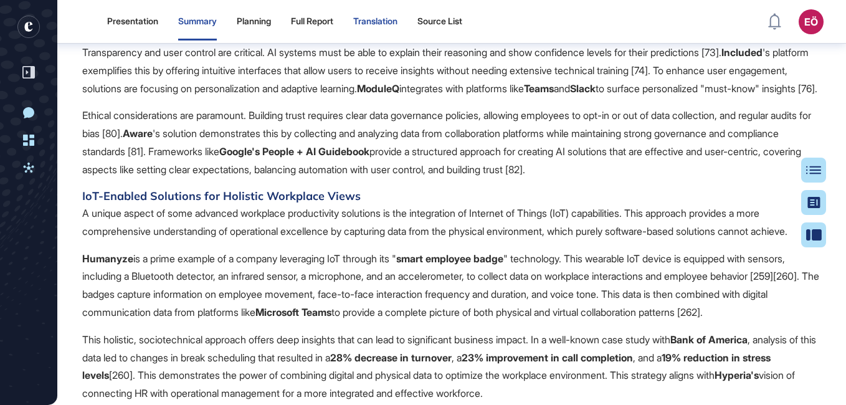
scroll to position [2168, 0]
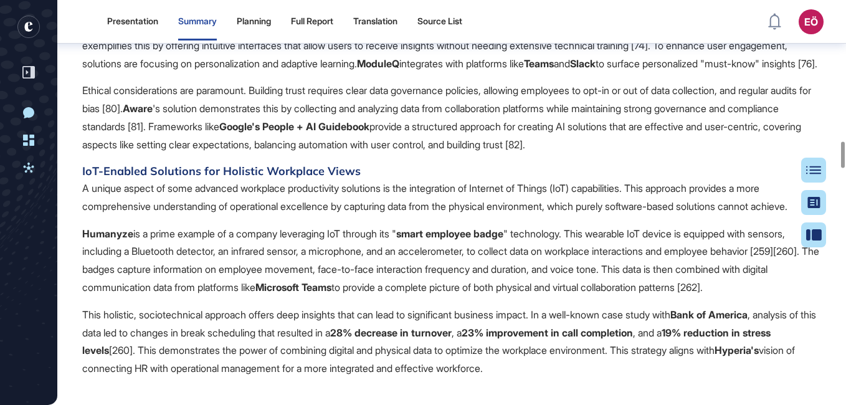
drag, startPoint x: 310, startPoint y: 70, endPoint x: 441, endPoint y: 75, distance: 131.6
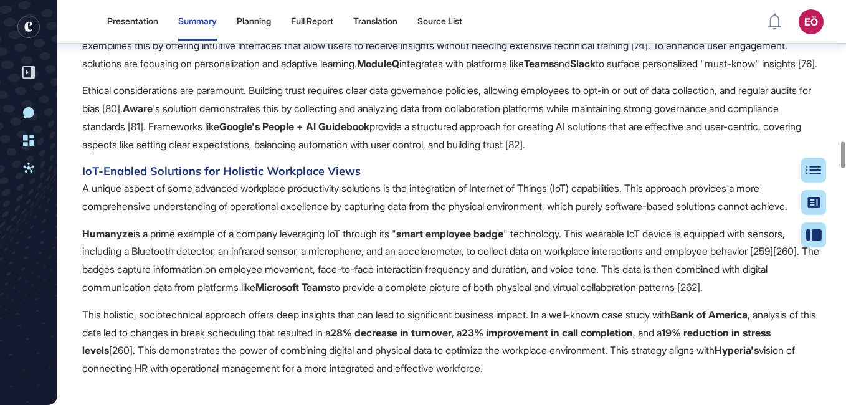
drag, startPoint x: 787, startPoint y: 69, endPoint x: 809, endPoint y: 105, distance: 42.5
click at [287, 72] on p "Transparency and user control are critical. AI systems must be able to explain …" at bounding box center [451, 46] width 739 height 54
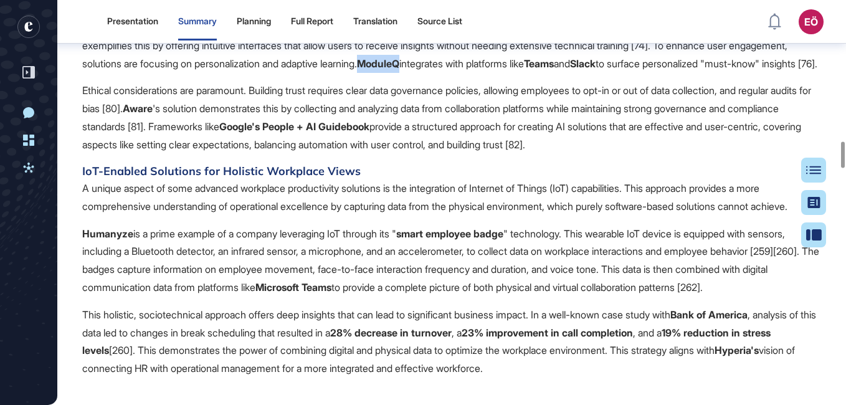
drag, startPoint x: 450, startPoint y: 170, endPoint x: 492, endPoint y: 169, distance: 41.8
click at [492, 72] on p "Transparency and user control are critical. AI systems must be able to explain …" at bounding box center [451, 46] width 739 height 54
click at [395, 72] on p "Transparency and user control are critical. AI systems must be able to explain …" at bounding box center [451, 46] width 739 height 54
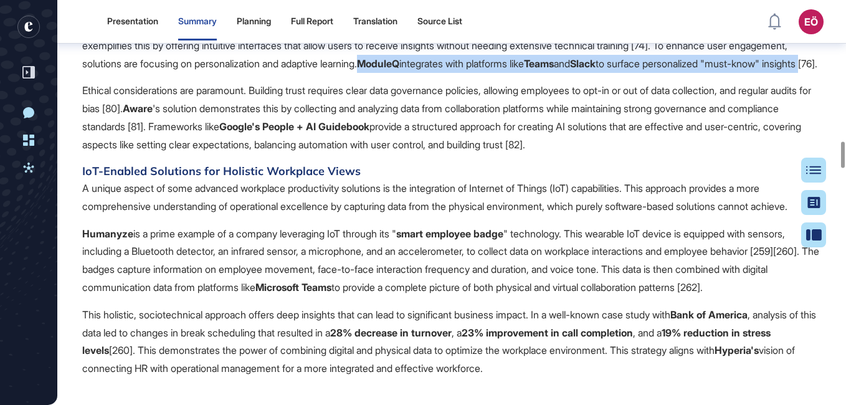
drag, startPoint x: 447, startPoint y: 166, endPoint x: 246, endPoint y: 189, distance: 203.2
click at [246, 72] on p "Transparency and user control are critical. AI systems must be able to explain …" at bounding box center [451, 46] width 739 height 54
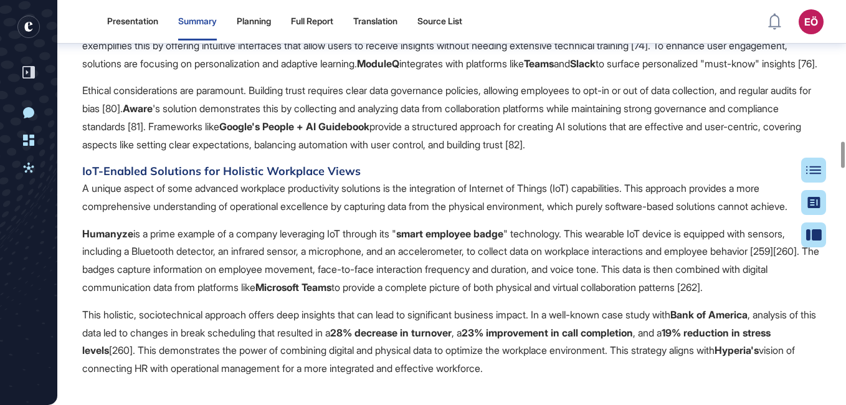
click at [357, 72] on p "Transparency and user control are critical. AI systems must be able to explain …" at bounding box center [451, 46] width 739 height 54
click at [513, 72] on p "Transparency and user control are critical. AI systems must be able to explain …" at bounding box center [451, 46] width 739 height 54
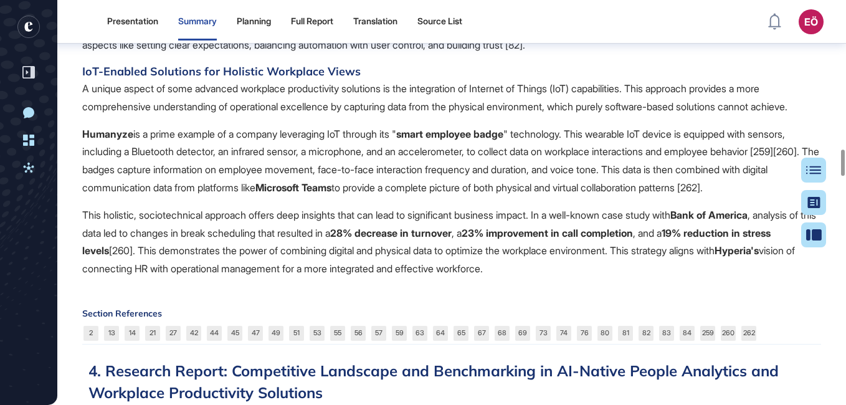
scroll to position [2293, 0]
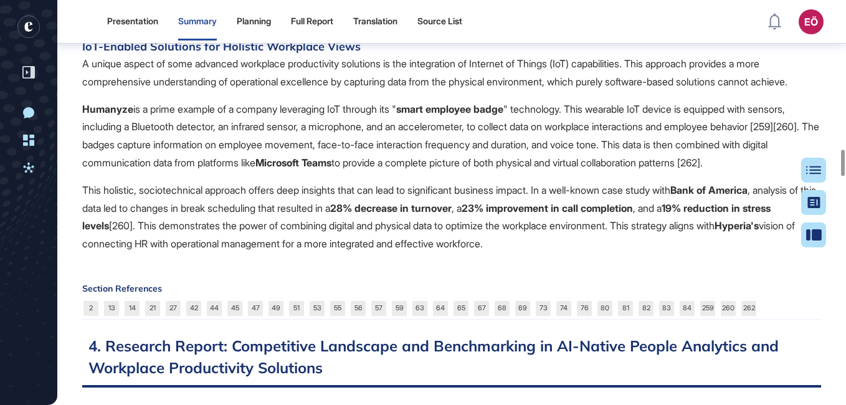
drag, startPoint x: 100, startPoint y: 148, endPoint x: 662, endPoint y: 149, distance: 562.1
click at [255, 55] on h4 "IoT-Enabled Solutions for Holistic Workplace Views" at bounding box center [451, 47] width 739 height 16
drag, startPoint x: 308, startPoint y: 129, endPoint x: 469, endPoint y: 133, distance: 160.8
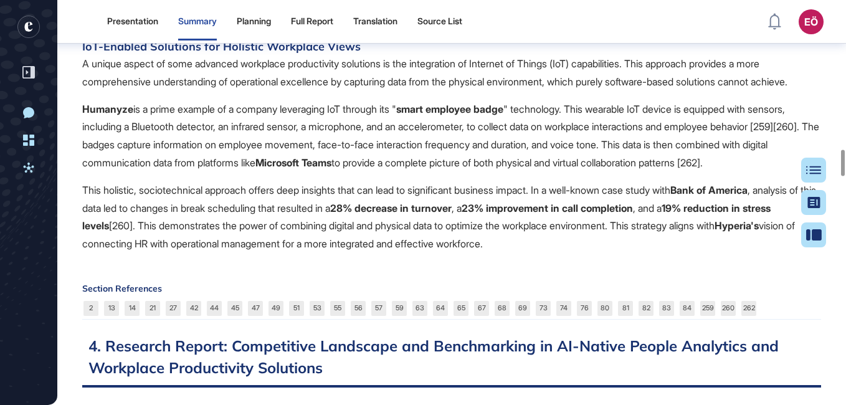
click at [252, 91] on p "A unique aspect of some advanced workplace productivity solutions is the integr…" at bounding box center [451, 73] width 739 height 36
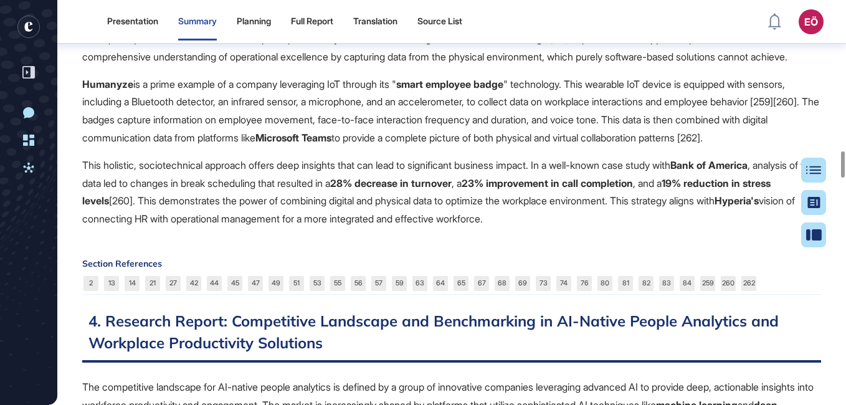
scroll to position [2342, 0]
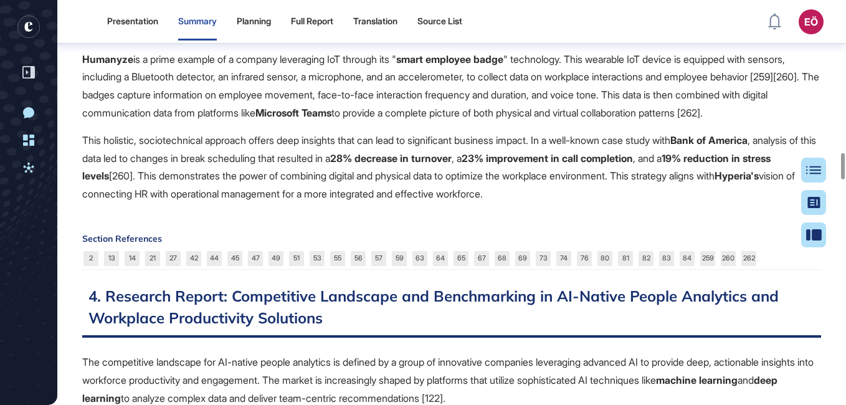
drag, startPoint x: 80, startPoint y: 117, endPoint x: 141, endPoint y: 174, distance: 83.8
click at [269, 122] on p "Humanyze is a prime example of a company leveraging IoT through its " smart emp…" at bounding box center [451, 86] width 739 height 72
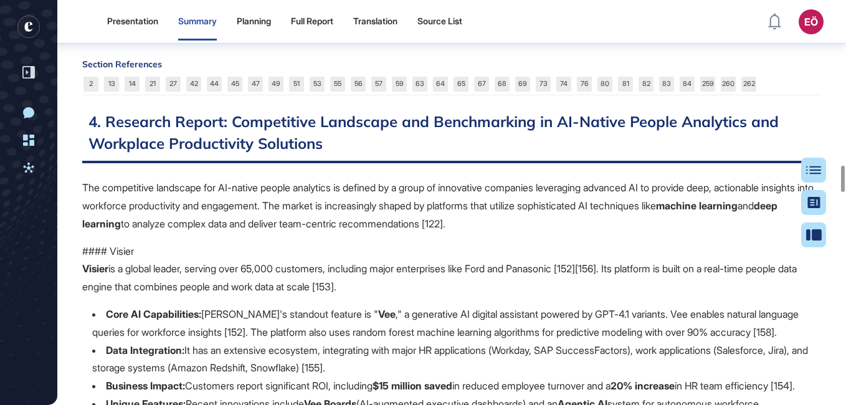
scroll to position [2542, 0]
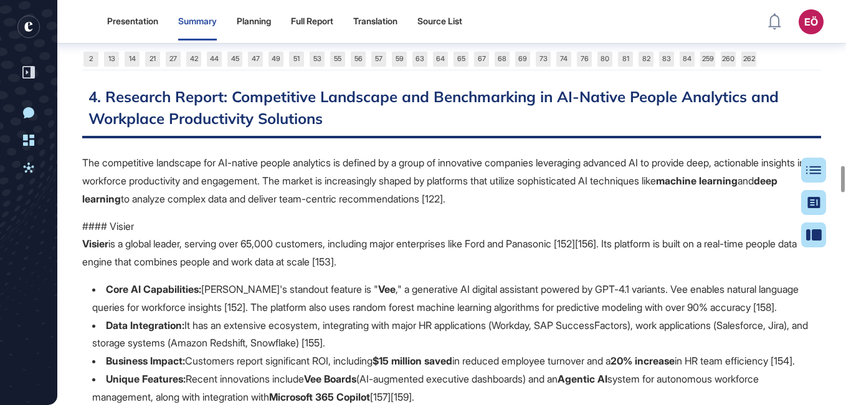
drag, startPoint x: 82, startPoint y: 103, endPoint x: 236, endPoint y: 141, distance: 157.8
click at [276, 138] on h2 "4. Research Report: Competitive Landscape and Benchmarking in AI-Native People …" at bounding box center [451, 112] width 739 height 52
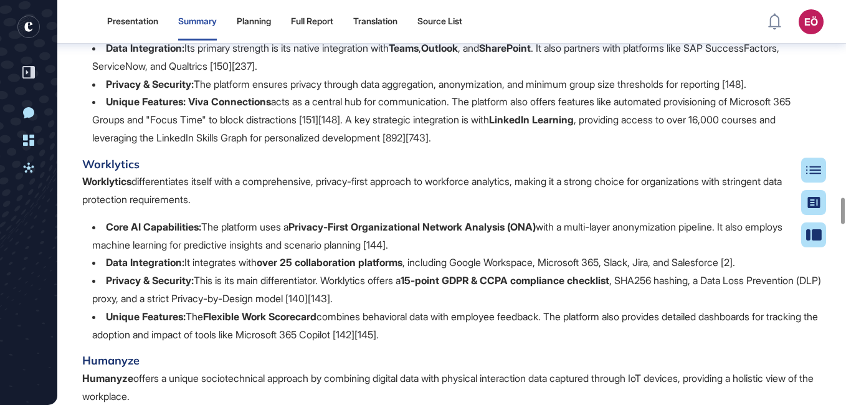
scroll to position [3040, 0]
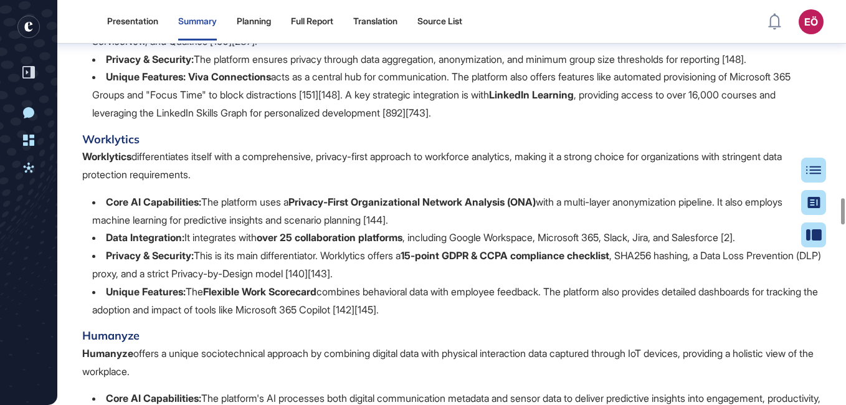
drag, startPoint x: 107, startPoint y: 79, endPoint x: 188, endPoint y: 84, distance: 81.2
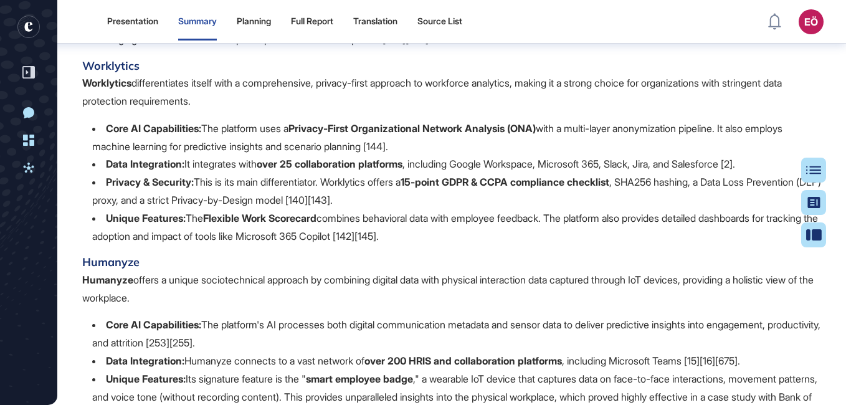
scroll to position [3115, 0]
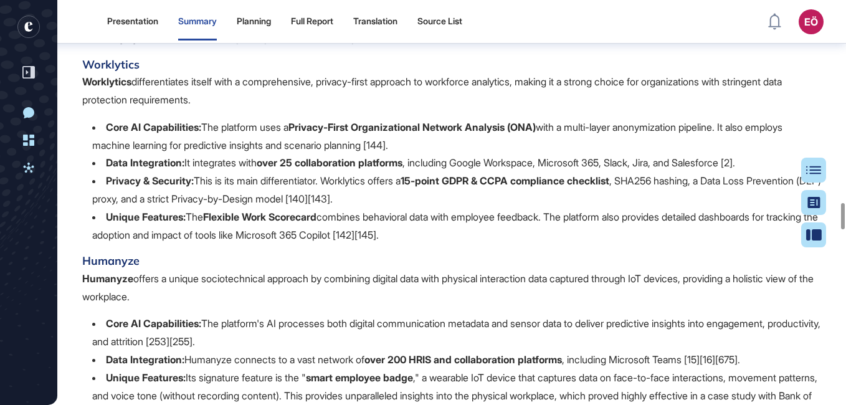
drag, startPoint x: 103, startPoint y: 144, endPoint x: 184, endPoint y: 150, distance: 80.6
